Goal: Transaction & Acquisition: Purchase product/service

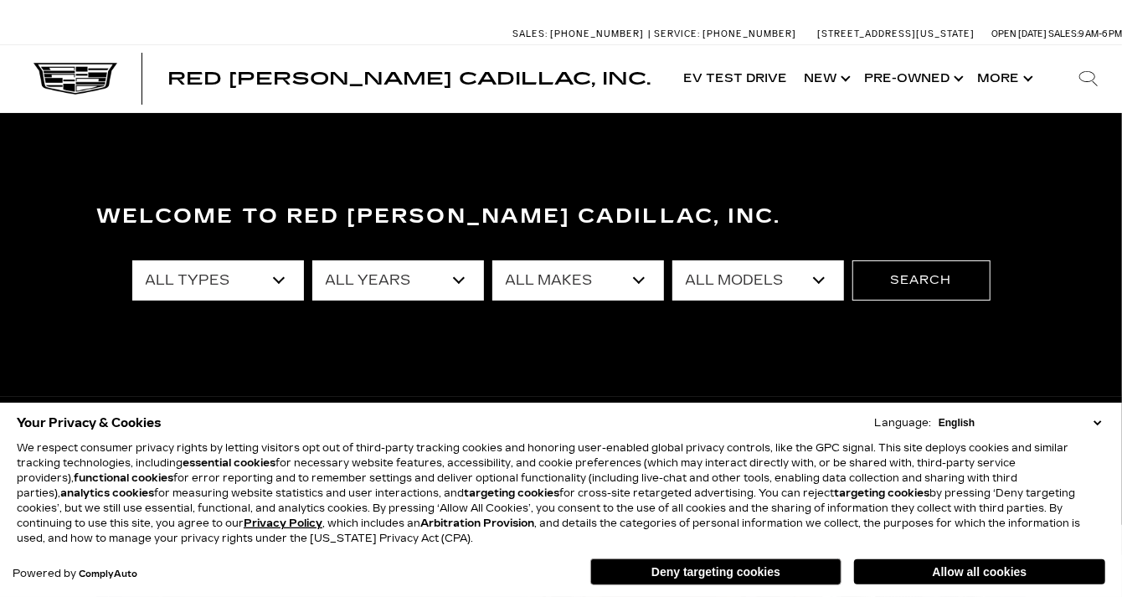
click at [276, 276] on select "All Types New Used Certified Used Demo" at bounding box center [218, 280] width 172 height 40
click at [272, 281] on select "All Types New Used Certified Used Demo" at bounding box center [218, 280] width 172 height 40
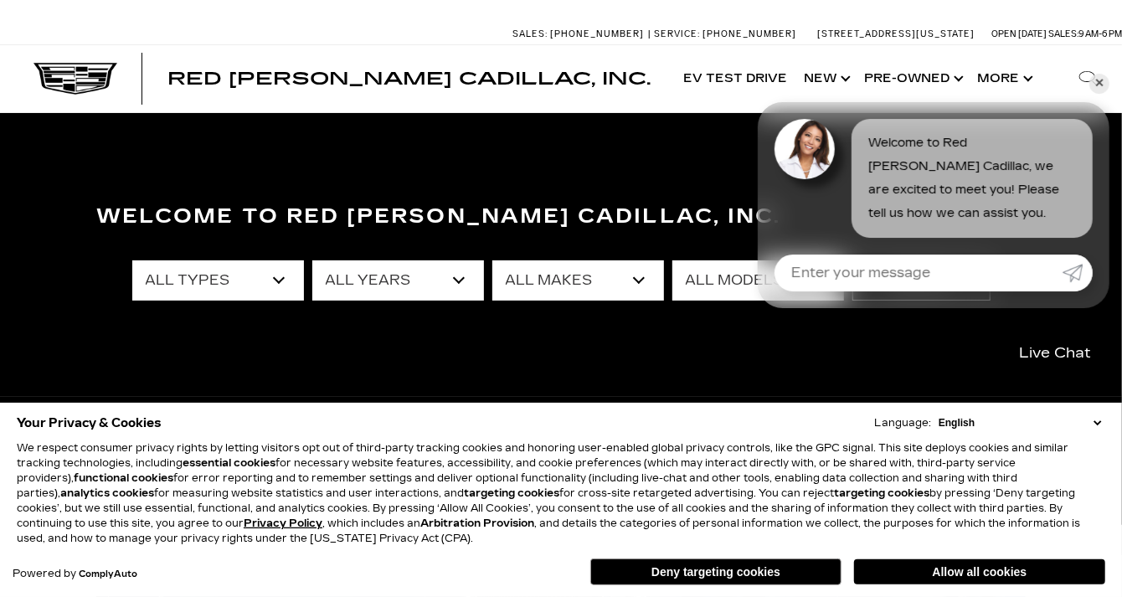
select select "Used"
click at [132, 260] on select "All Types New Used Certified Used Demo" at bounding box center [218, 280] width 172 height 40
click at [464, 284] on select "All Years 2025 2024 2023 2022 2021 2020 2019 2018 2016 2015 2014 2008" at bounding box center [398, 280] width 172 height 40
click at [461, 278] on select "All Years 2025 2024 2023 2022 2021 2020 2019 2018 2016 2015 2014 2008" at bounding box center [398, 280] width 172 height 40
select select "2016"
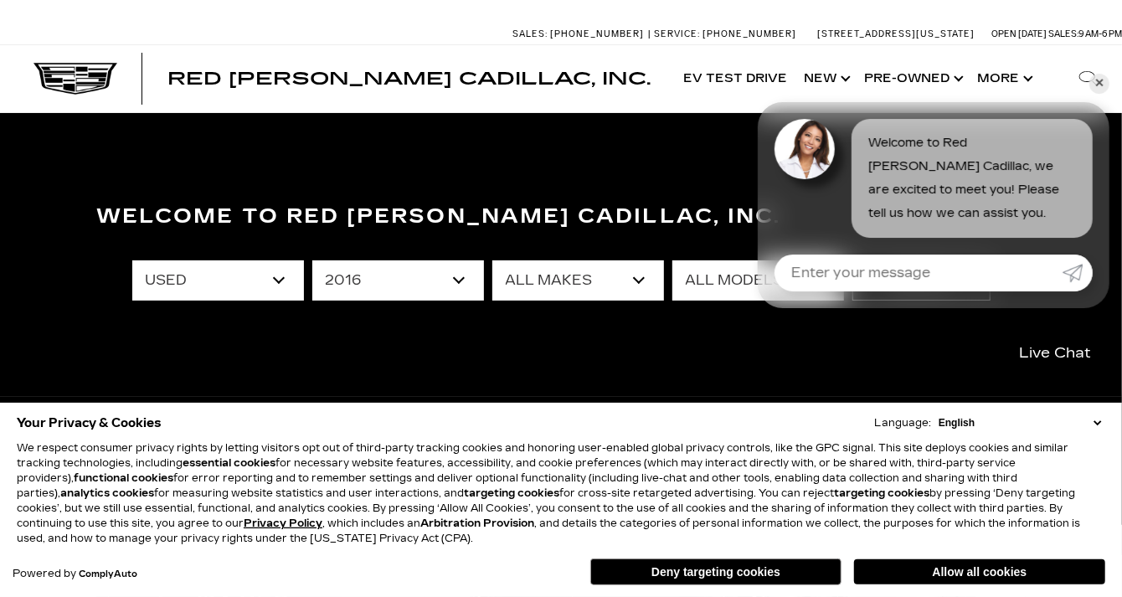
click at [312, 260] on select "All Years 2025 2024 2023 2022 2021 2020 2019 2018 2016 2015 2014 2008" at bounding box center [398, 280] width 172 height 40
click at [641, 279] on select "All Makes Mercedes-Benz" at bounding box center [578, 280] width 172 height 40
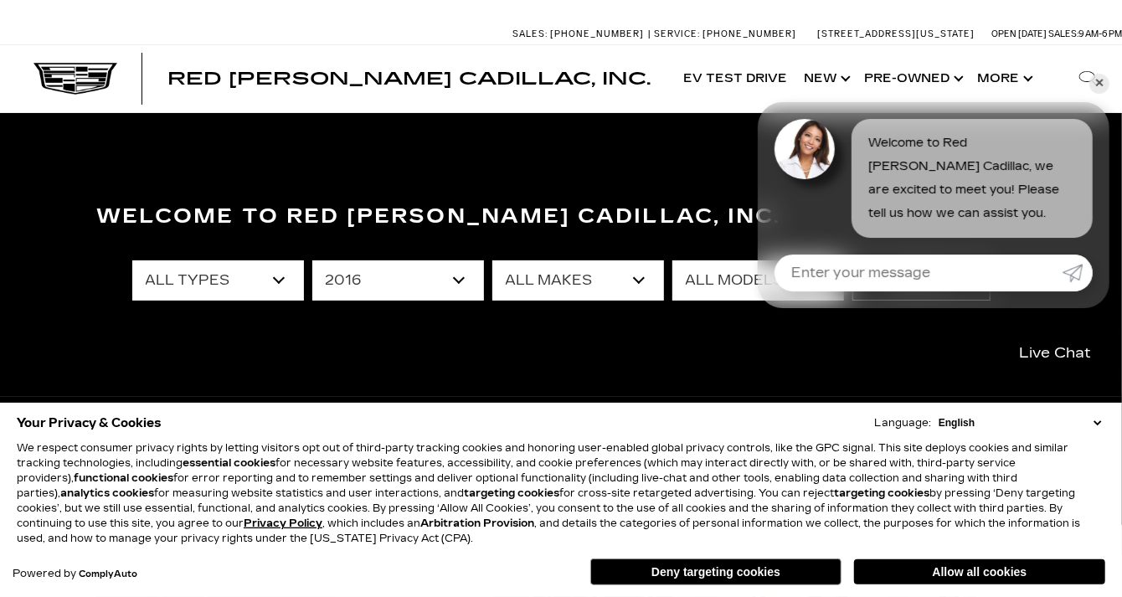
click at [1102, 83] on link "✕" at bounding box center [1099, 84] width 20 height 20
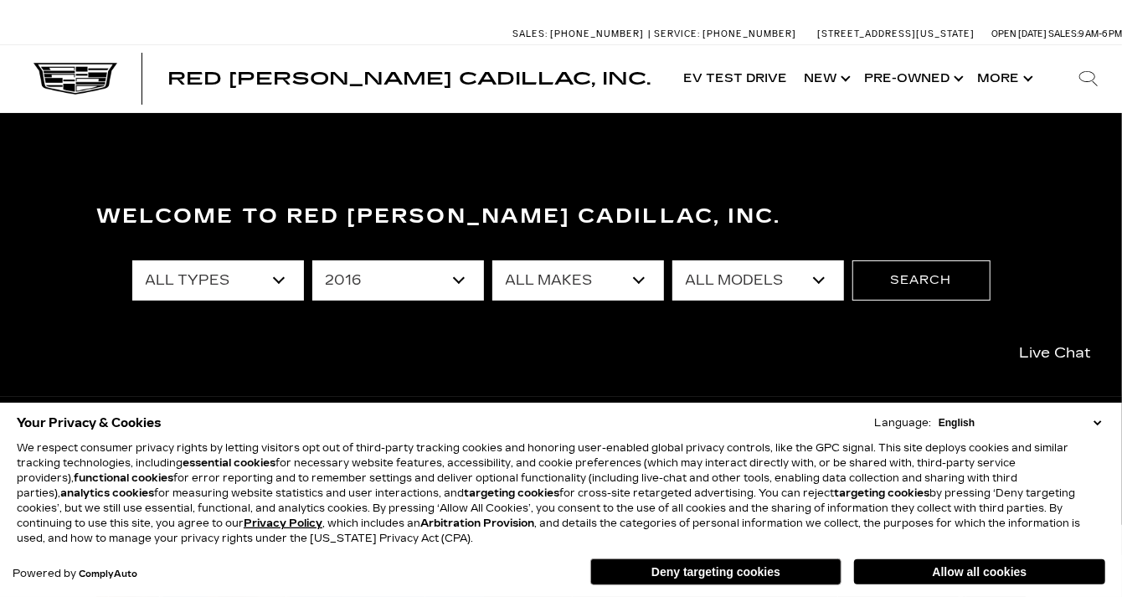
click at [819, 282] on select "All Models E-Class" at bounding box center [758, 280] width 172 height 40
click at [911, 280] on button "Search" at bounding box center [922, 280] width 138 height 40
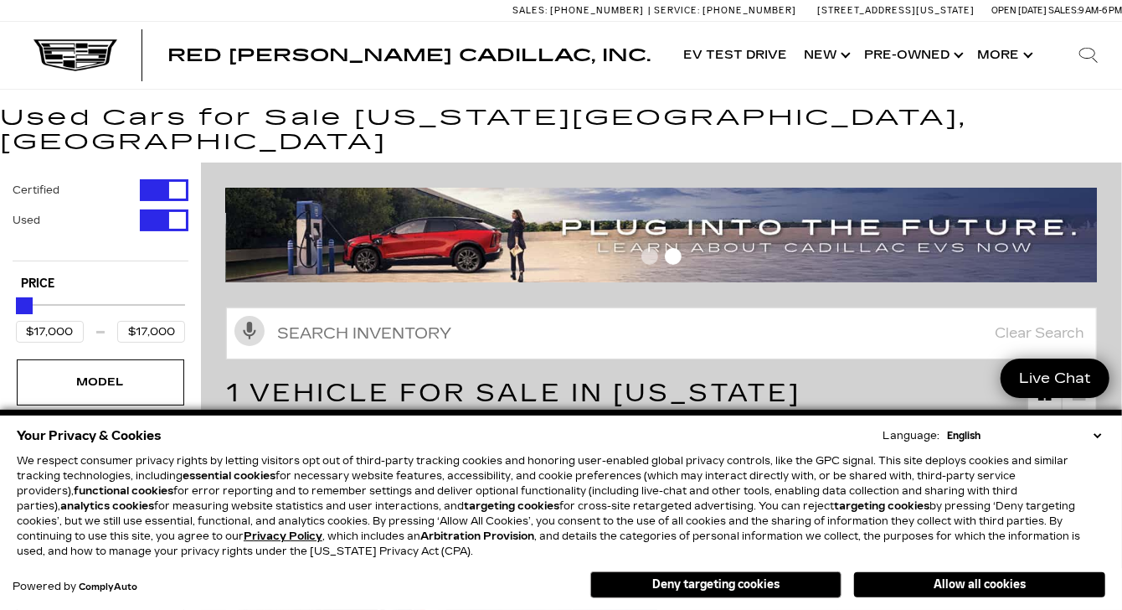
click at [1095, 434] on select "English Spanish / Español English / United Kingdom Korean / 한국어 Vietnamese / Ti…" at bounding box center [1024, 435] width 162 height 15
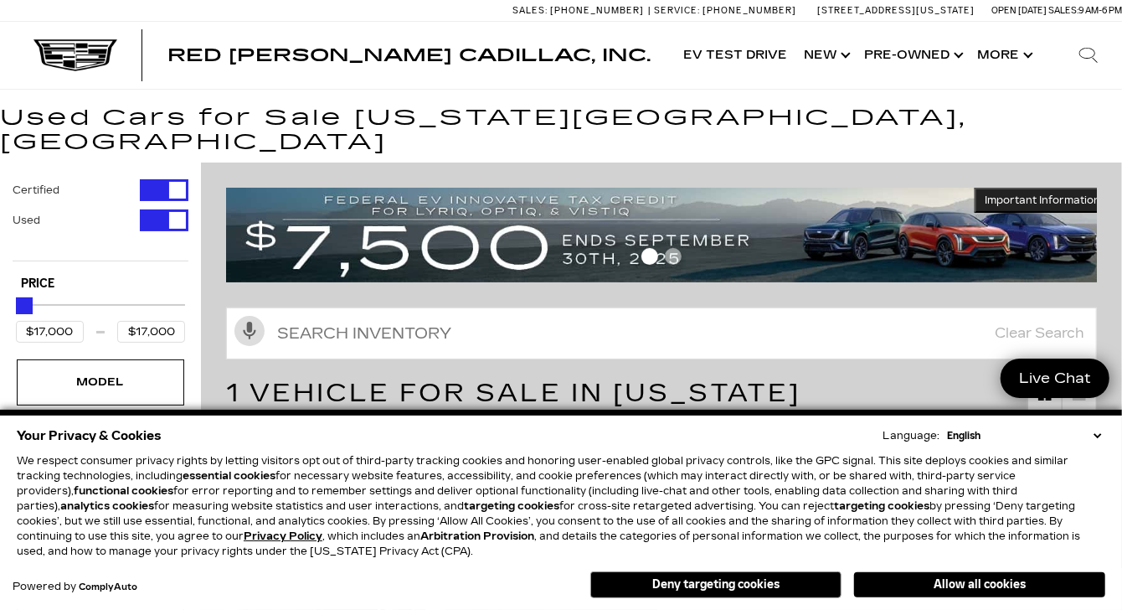
click at [764, 456] on p "We respect consumer privacy rights by letting visitors opt out of third-party t…" at bounding box center [561, 506] width 1089 height 106
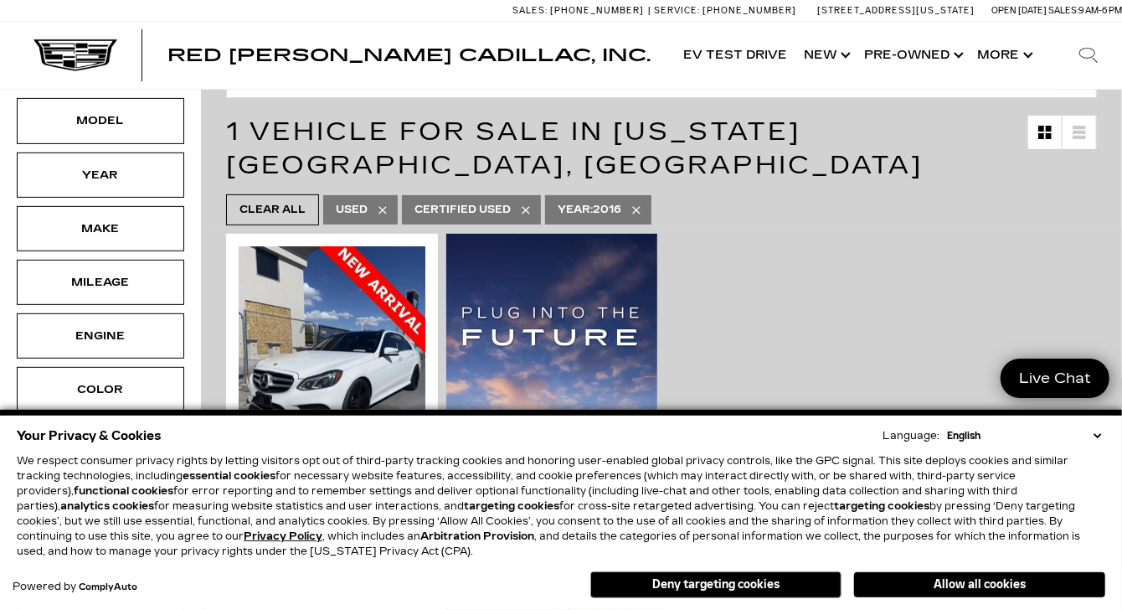
scroll to position [167, 0]
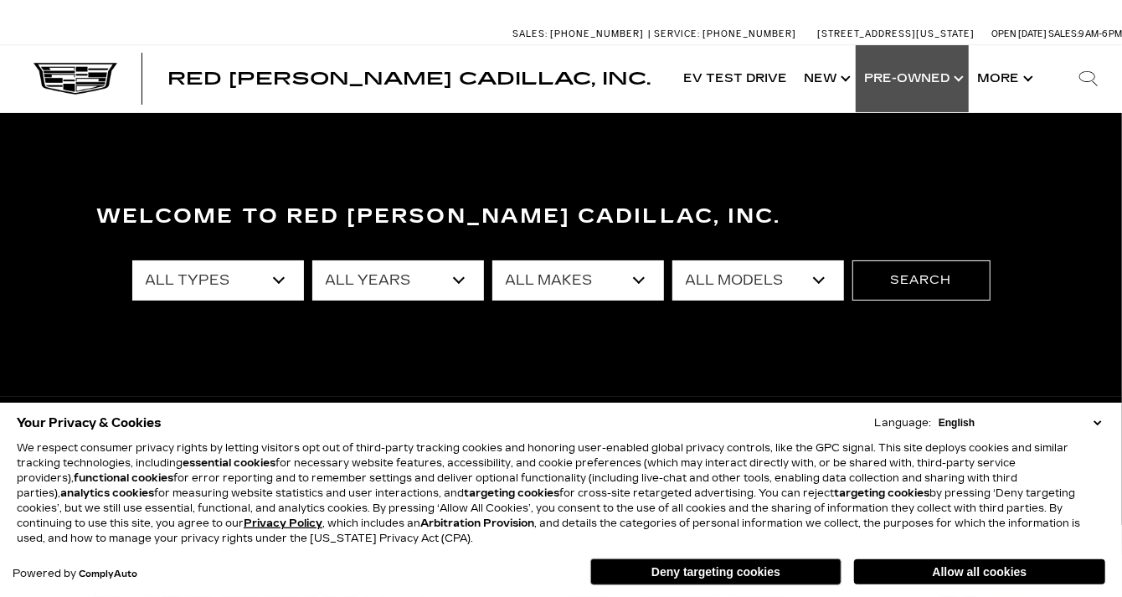
click at [942, 74] on link "Show Pre-Owned" at bounding box center [912, 78] width 113 height 67
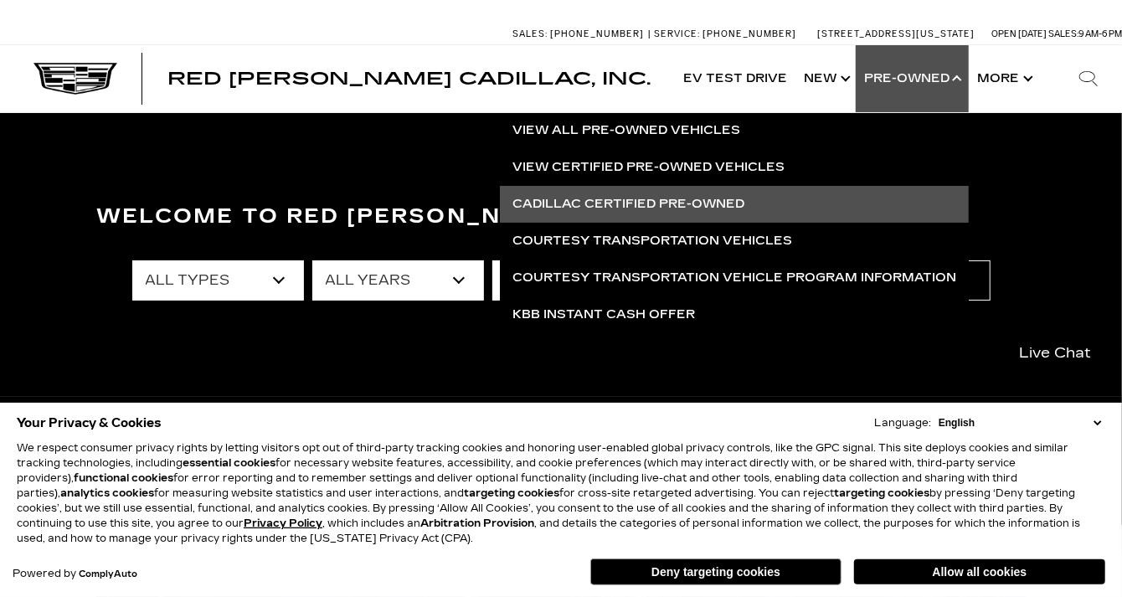
click at [713, 201] on link "Cadillac Certified Pre-Owned" at bounding box center [734, 204] width 469 height 37
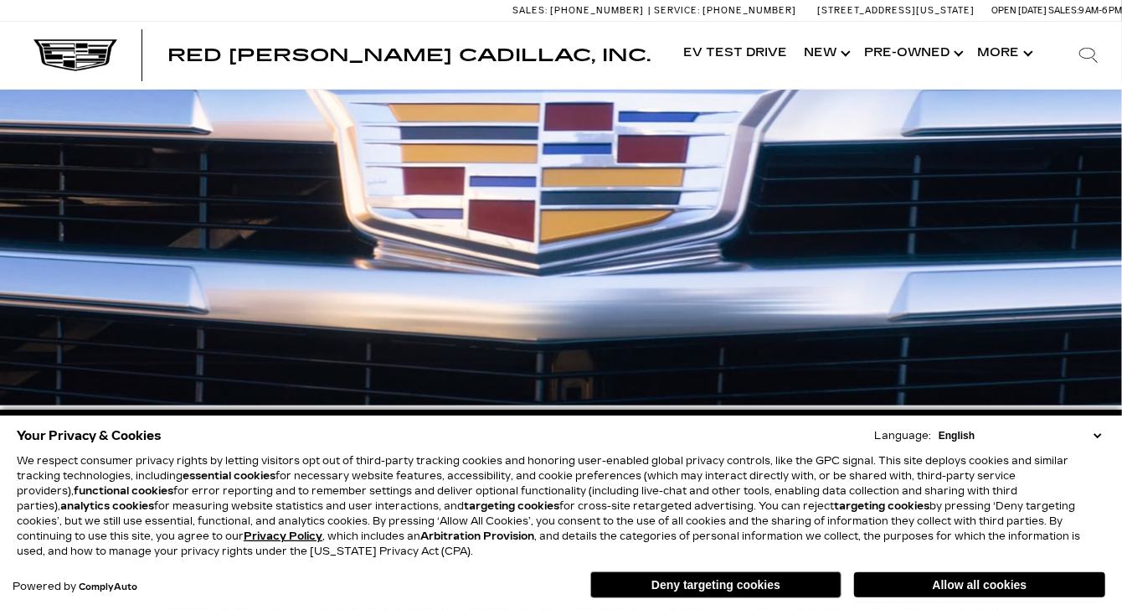
scroll to position [167, 0]
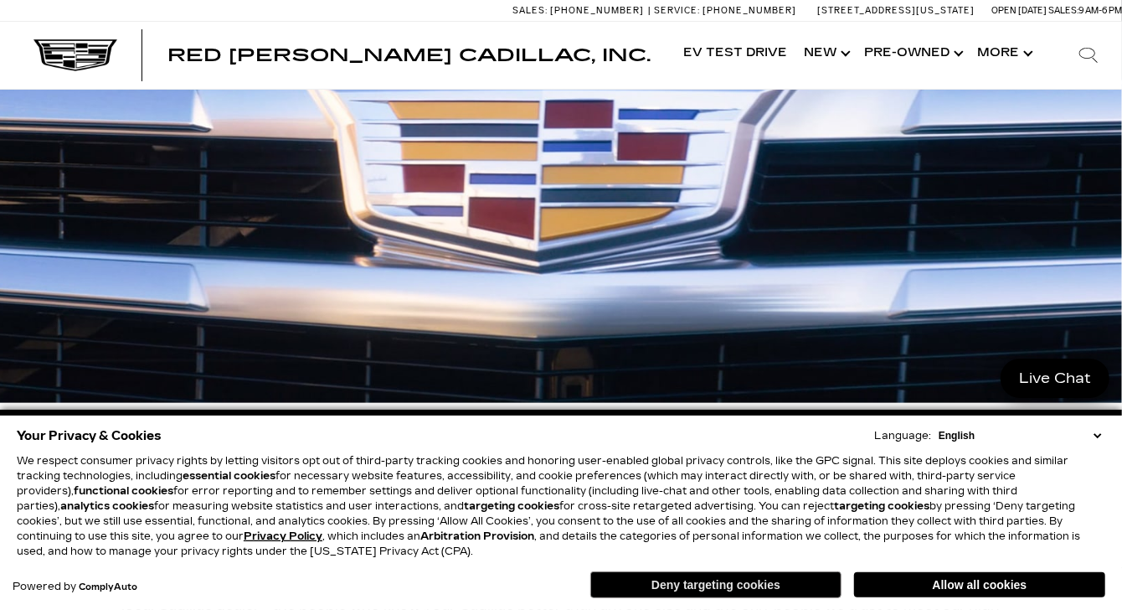
click at [763, 585] on button "Deny targeting cookies" at bounding box center [715, 584] width 251 height 27
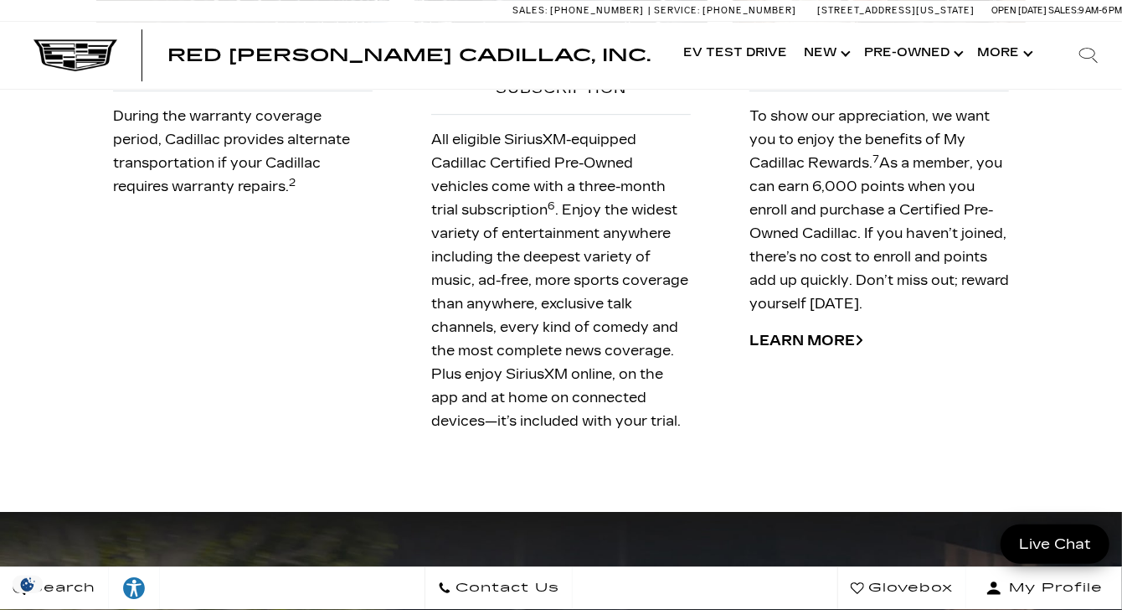
scroll to position [2795, 0]
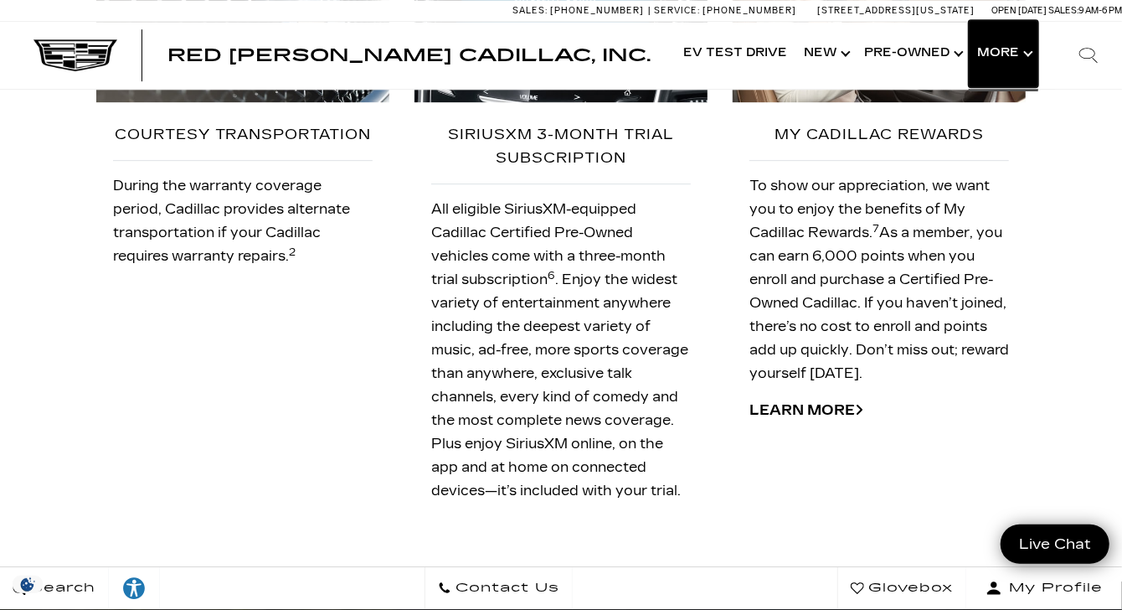
click at [1022, 54] on button "Show More" at bounding box center [1004, 53] width 70 height 67
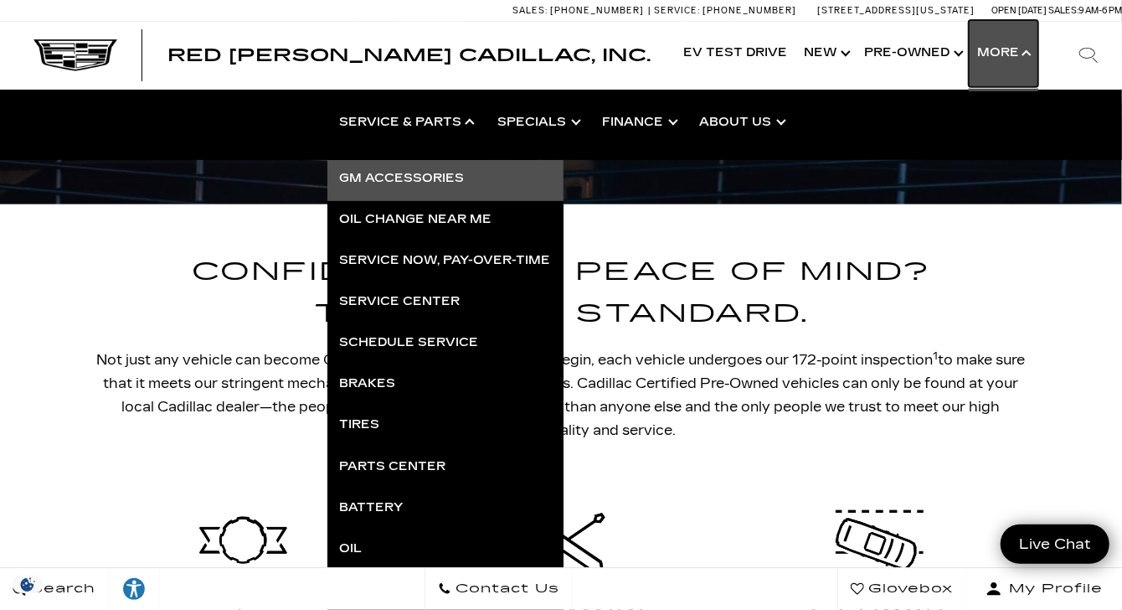
scroll to position [0, 0]
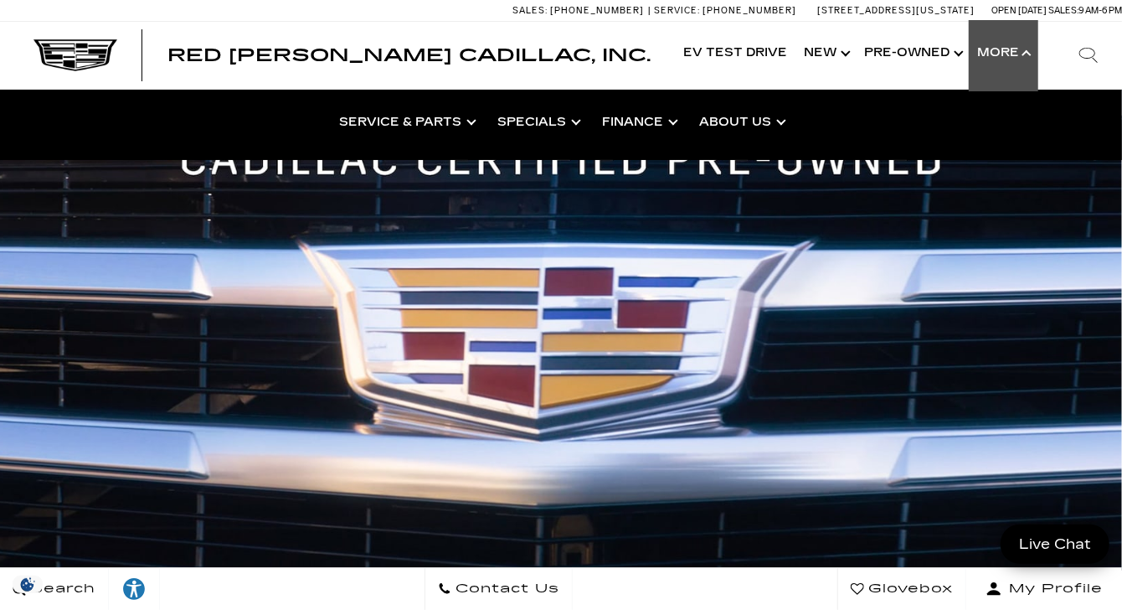
click at [58, 48] on img at bounding box center [75, 55] width 84 height 32
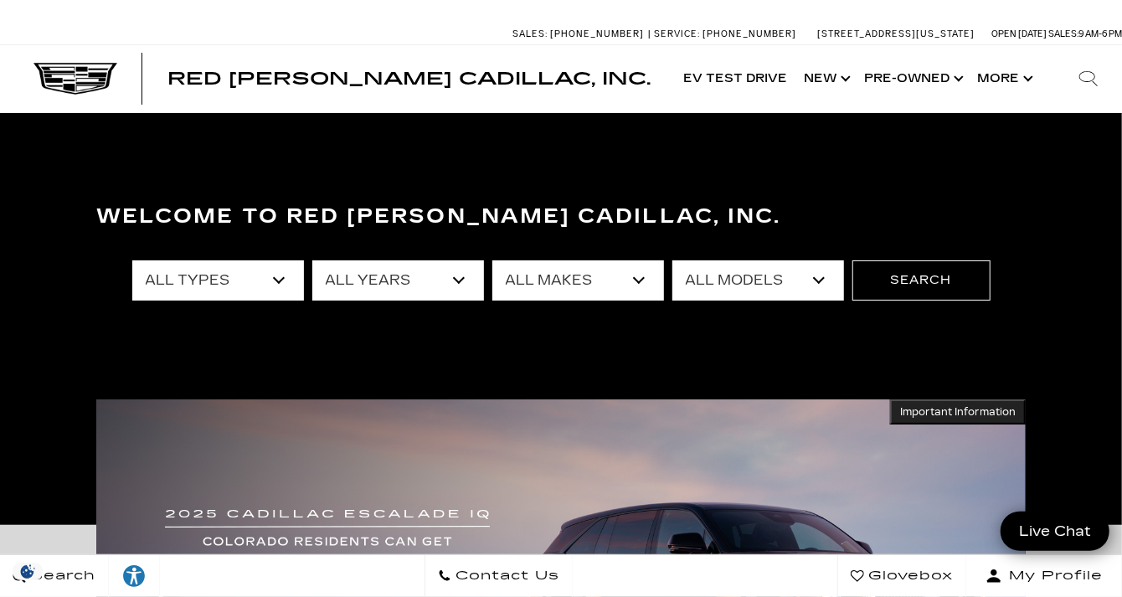
click at [461, 280] on select "All Years 2026 2025 2024 2023 2022 2021 2020 2019 2018 2016 2015 2014 2008" at bounding box center [398, 280] width 172 height 40
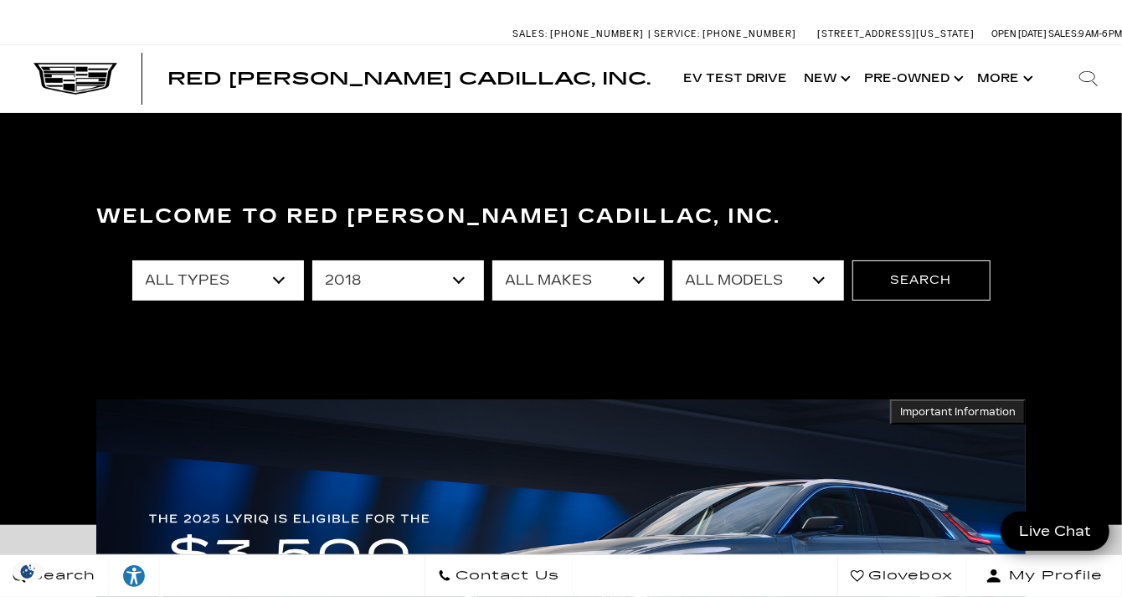
click at [312, 260] on select "All Years 2026 2025 2024 2023 2022 2021 2020 2019 2018 2016 2015 2014 2008" at bounding box center [398, 280] width 172 height 40
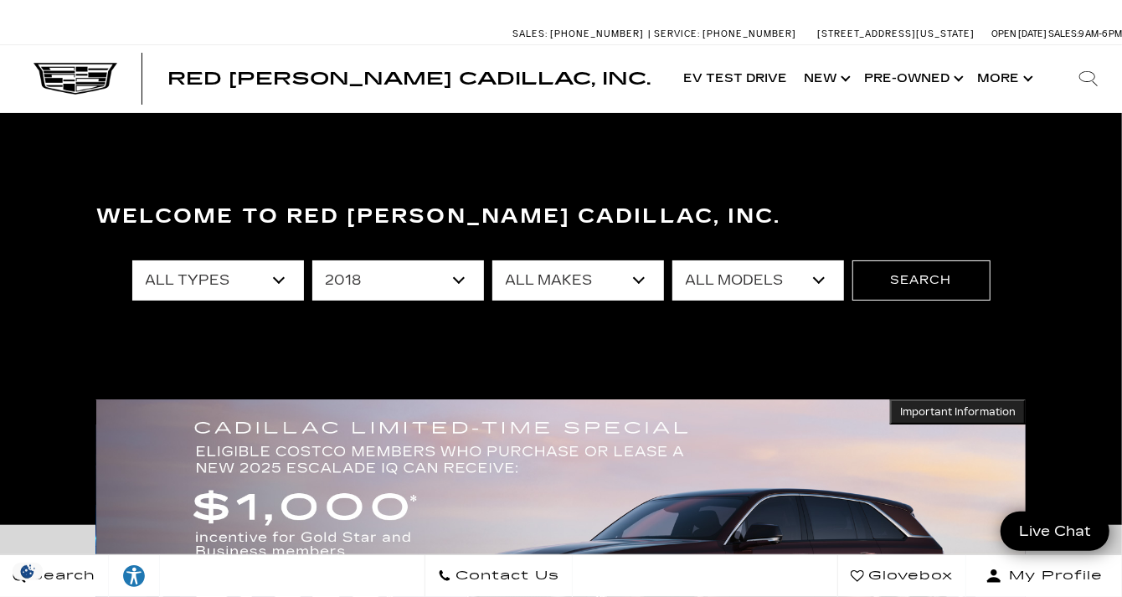
click at [630, 281] on select "All Makes Cadillac Jeep" at bounding box center [578, 280] width 172 height 40
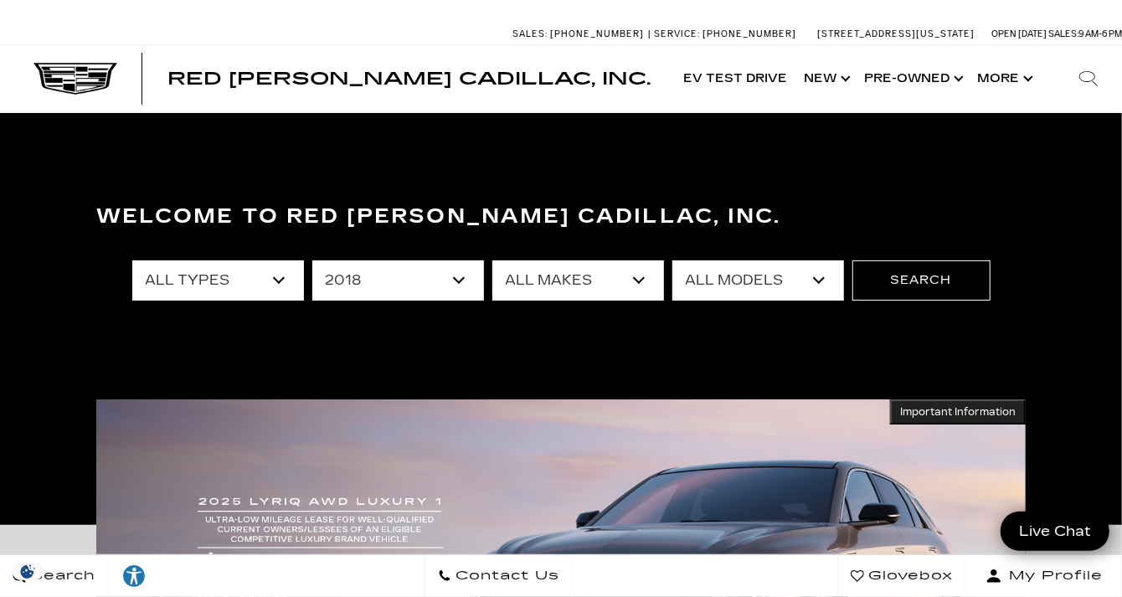
click at [461, 281] on select "All Years 2026 2025 2024 2023 2022 2021 2020 2019 2018 2016 2015 2014 2008" at bounding box center [398, 280] width 172 height 40
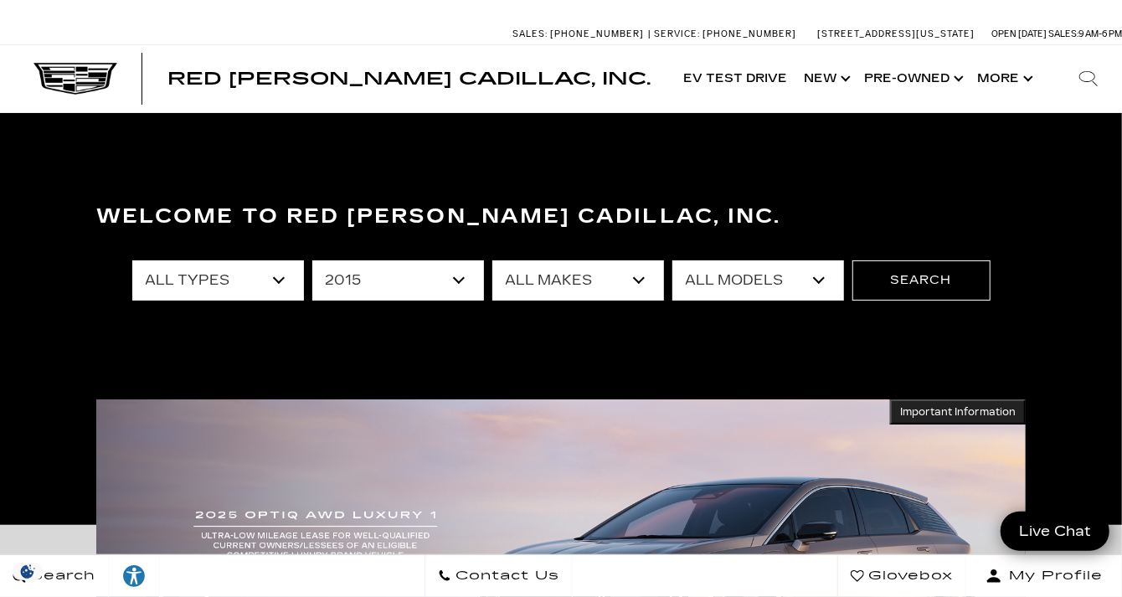
click at [312, 260] on select "All Years 2026 2025 2024 2023 2022 2021 2020 2019 2018 2016 2015 2014 2008" at bounding box center [398, 280] width 172 height 40
click at [641, 276] on select "All Makes Subaru" at bounding box center [578, 280] width 172 height 40
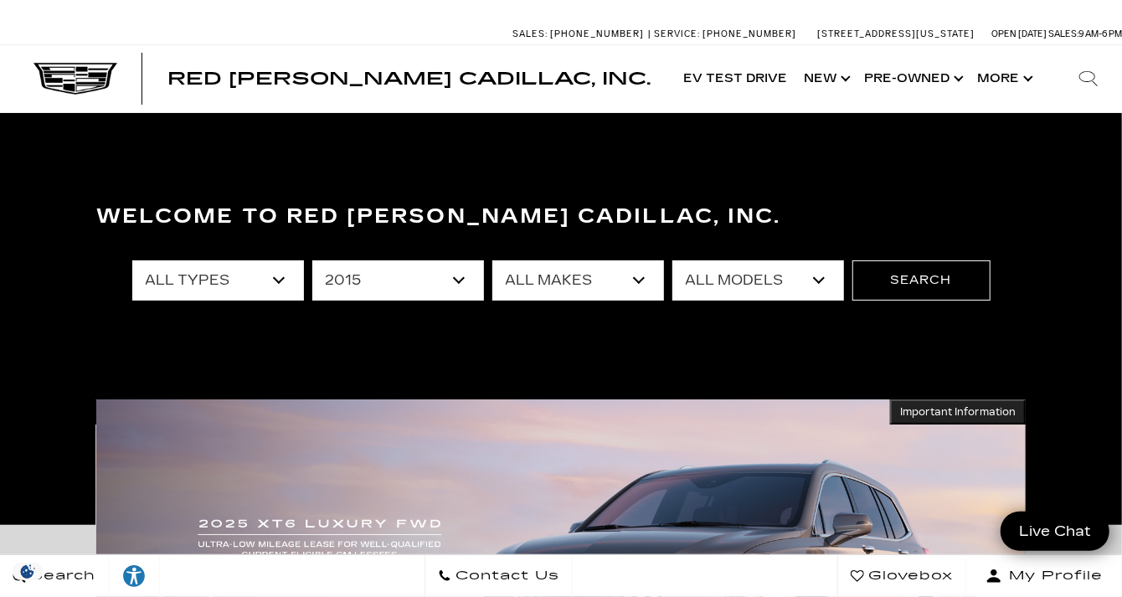
click at [456, 276] on select "All Years 2026 2025 2024 2023 2022 2021 2020 2019 2018 2016 2015 2014 2008" at bounding box center [398, 280] width 172 height 40
click at [312, 260] on select "All Years 2026 2025 2024 2023 2022 2021 2020 2019 2018 2016 2015 2014 2008" at bounding box center [398, 280] width 172 height 40
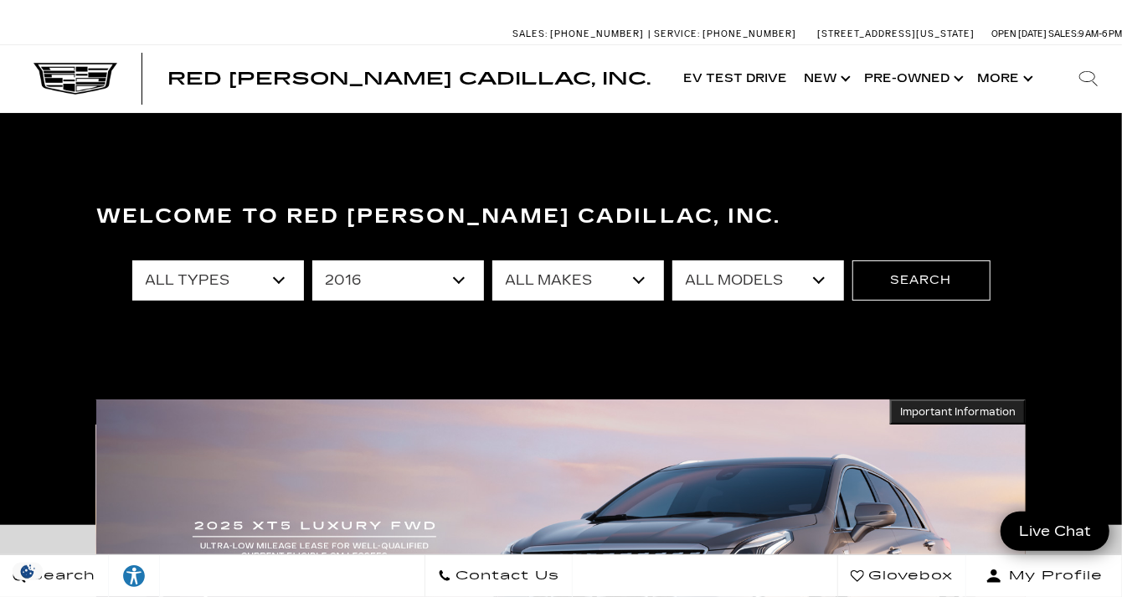
click at [641, 279] on select "All Makes Mercedes-Benz" at bounding box center [578, 280] width 172 height 40
click at [461, 281] on select "All Years 2026 2025 2024 2023 2022 2021 2020 2019 2018 2016 2015 2014 2008" at bounding box center [398, 280] width 172 height 40
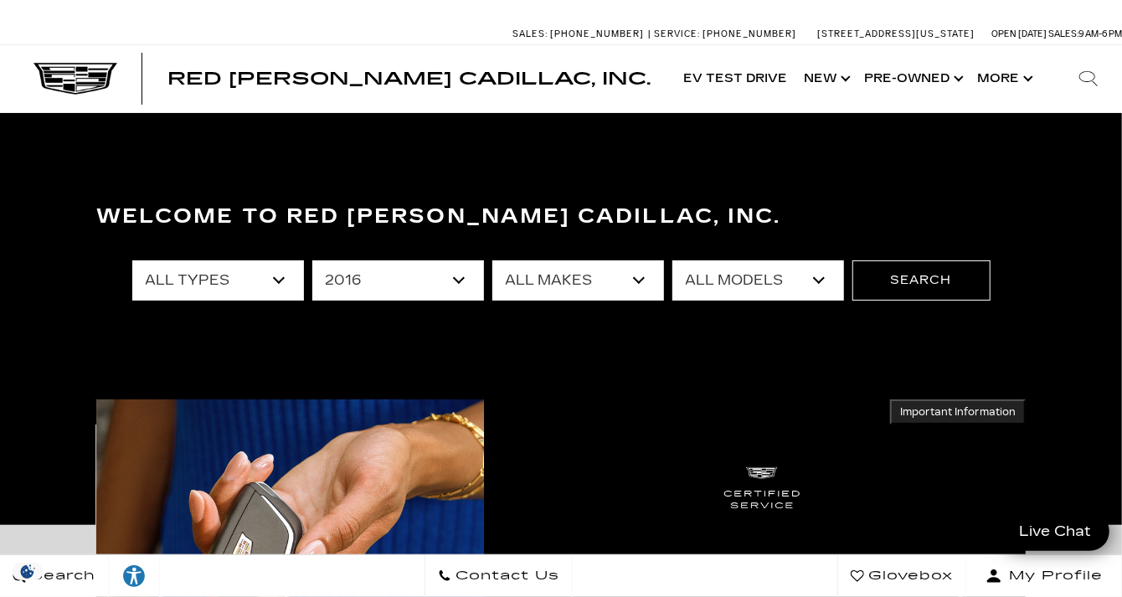
select select "2018"
click at [312, 260] on select "All Years 2026 2025 2024 2023 2022 2021 2020 2019 2018 2016 2015 2014 2008" at bounding box center [398, 280] width 172 height 40
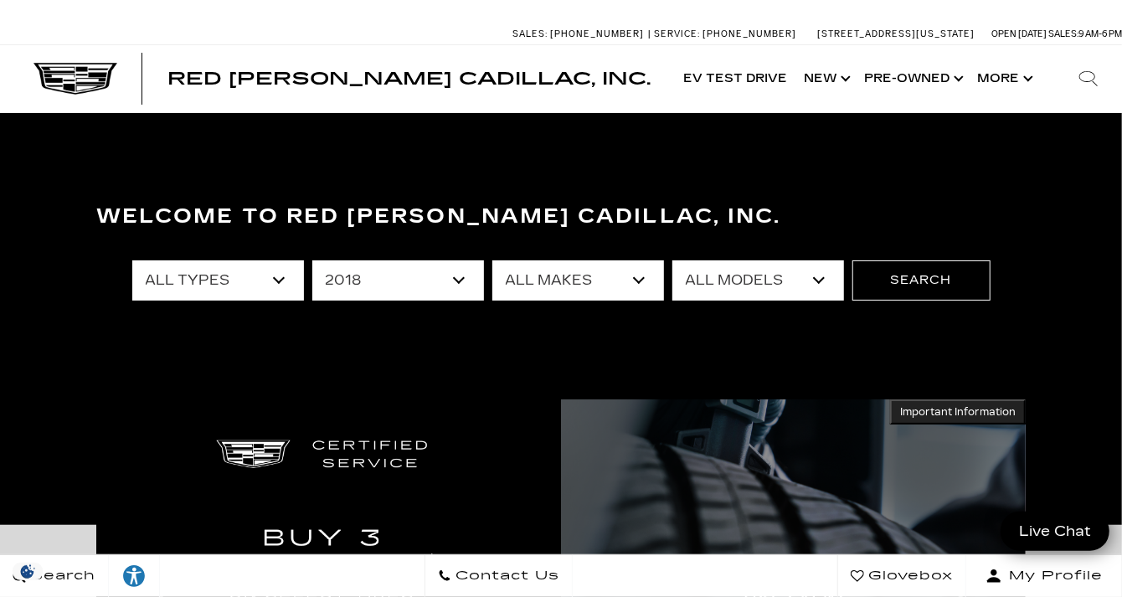
click at [635, 278] on select "All Makes Cadillac Jeep" at bounding box center [578, 280] width 172 height 40
select select "Cadillac"
click at [492, 260] on select "All Makes Cadillac Jeep" at bounding box center [578, 280] width 172 height 40
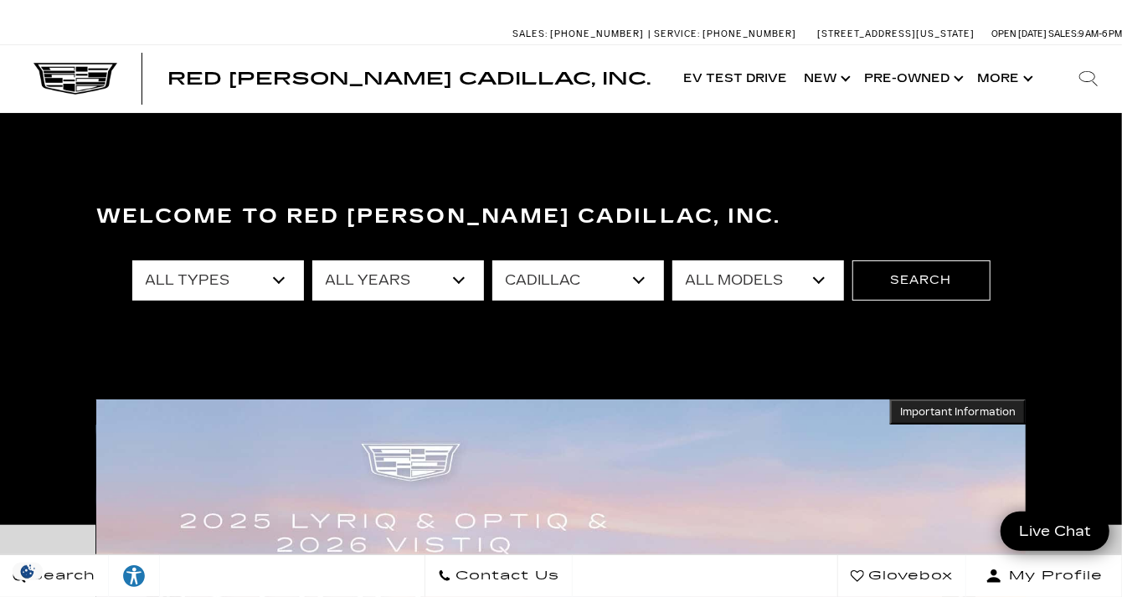
click at [822, 279] on select "All Models Escalade XT5" at bounding box center [758, 280] width 172 height 40
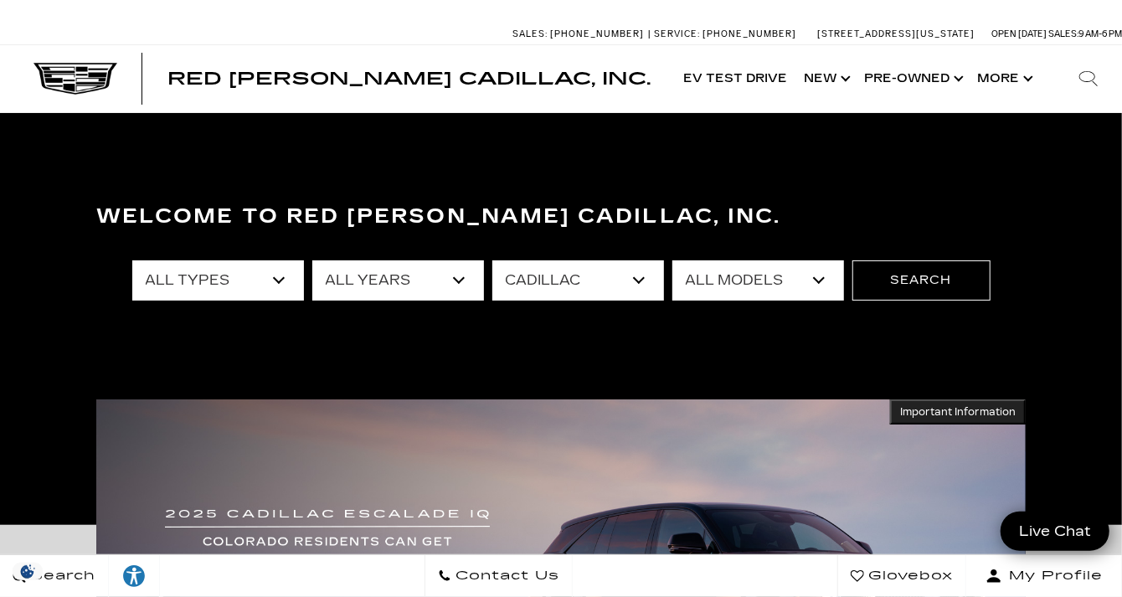
select select "XT5"
click at [672, 260] on select "All Models Escalade XT5" at bounding box center [758, 280] width 172 height 40
click at [926, 278] on button "Search" at bounding box center [922, 280] width 138 height 40
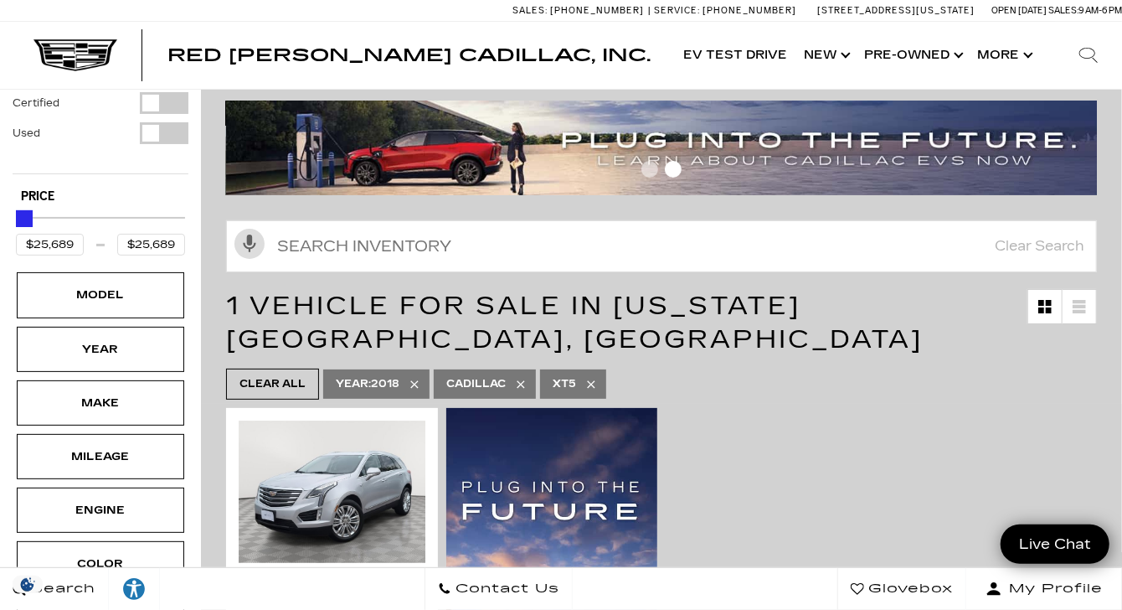
scroll to position [84, 0]
